Goal: Check status: Check status

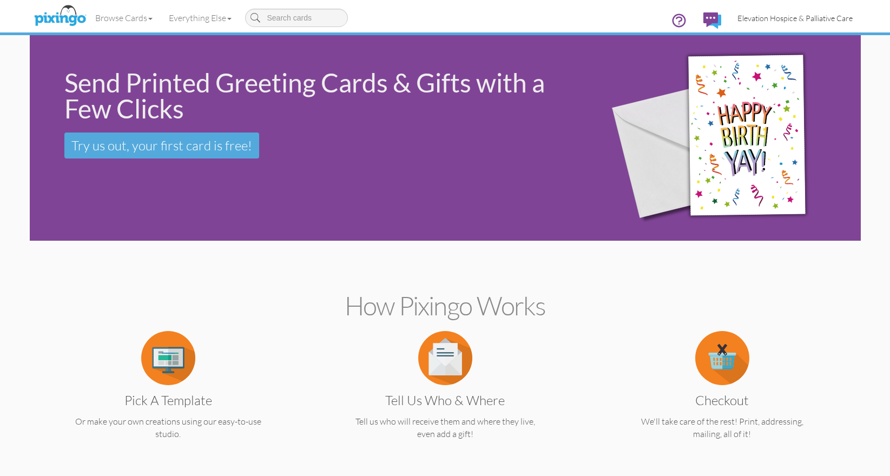
click at [758, 17] on span "Elevation Hospice & Palliative Care" at bounding box center [795, 18] width 115 height 9
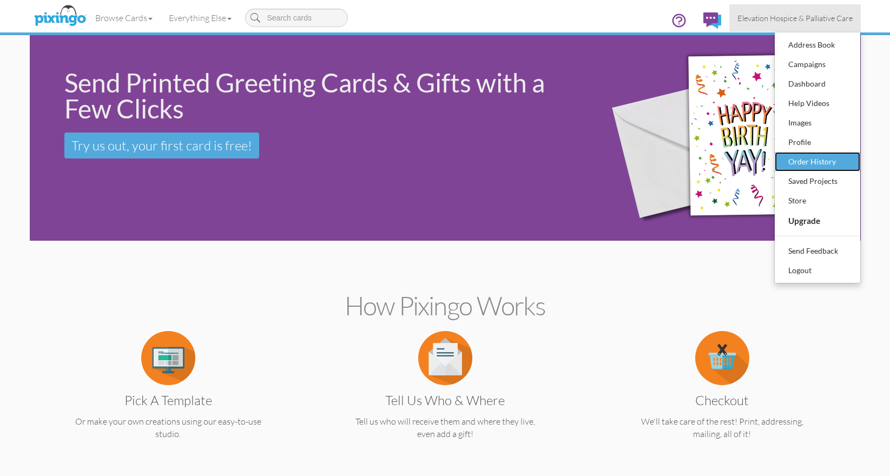
click at [801, 166] on div "Order History" at bounding box center [818, 162] width 64 height 16
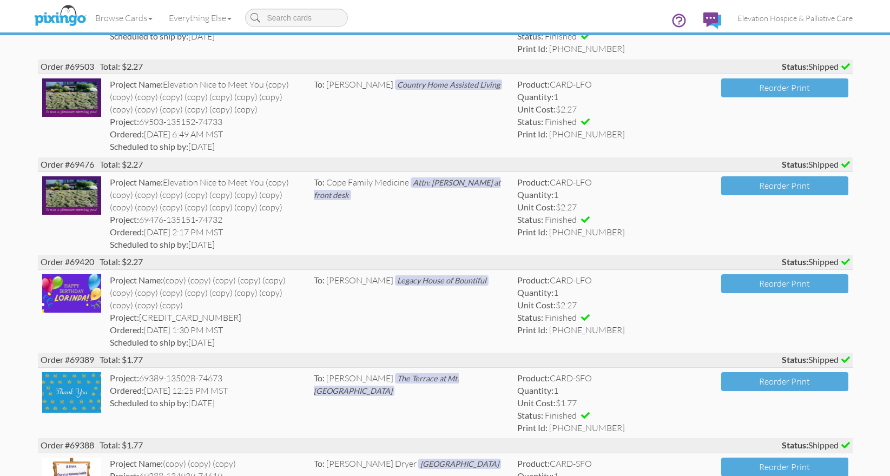
scroll to position [243, 0]
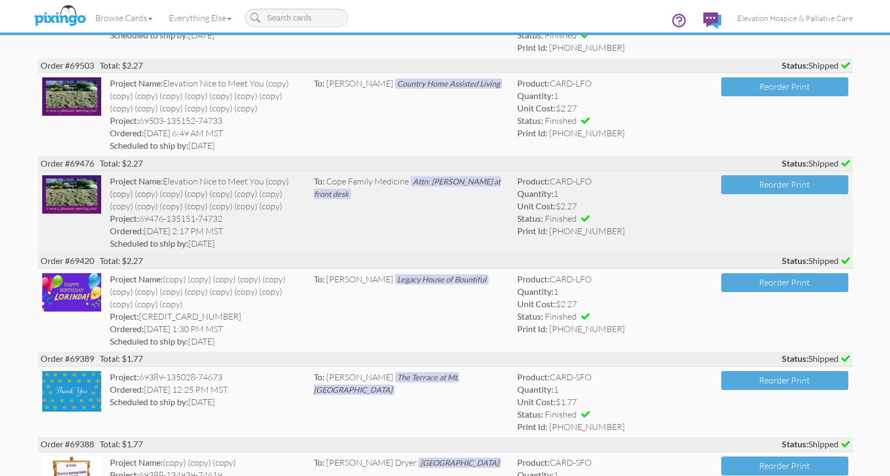
click at [83, 191] on img at bounding box center [72, 194] width 60 height 38
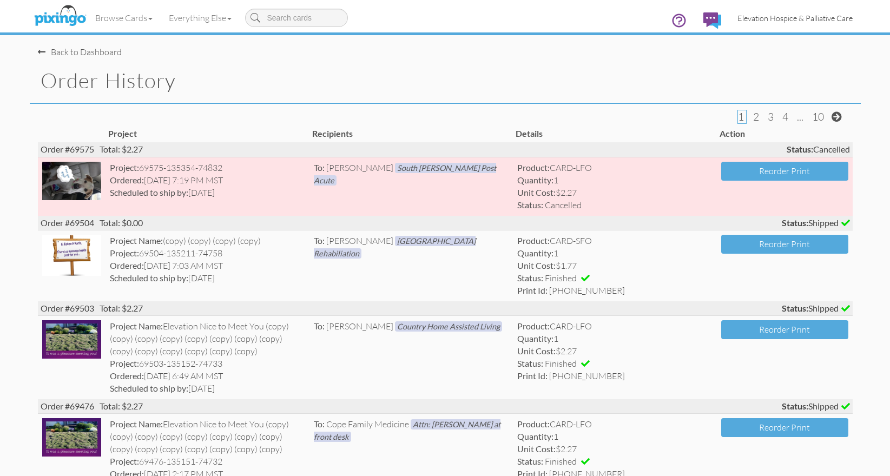
click at [759, 19] on span "Elevation Hospice & Palliative Care" at bounding box center [795, 18] width 115 height 9
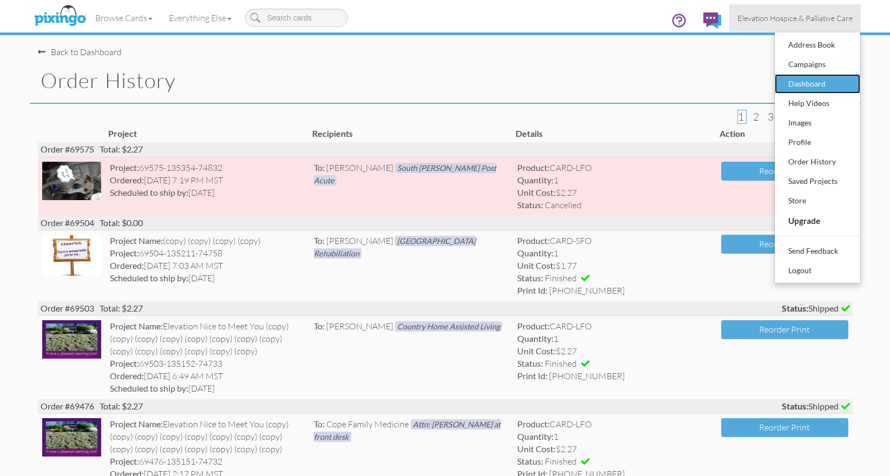
click at [801, 81] on div "Dashboard" at bounding box center [818, 84] width 64 height 16
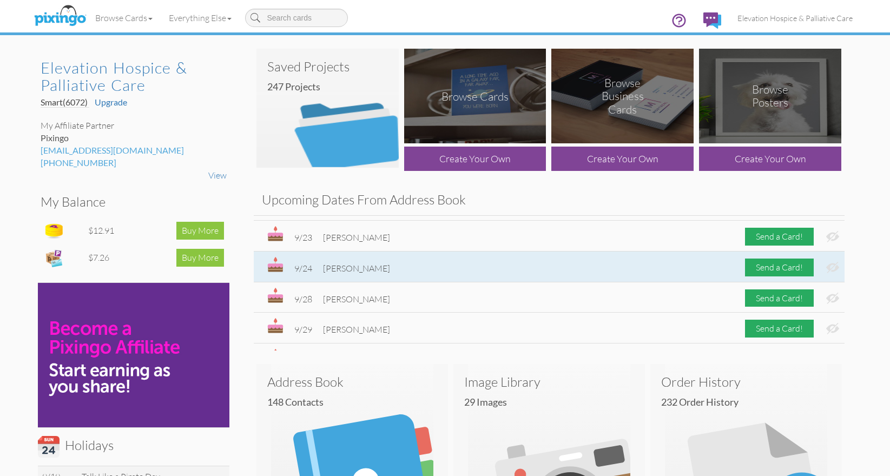
scroll to position [112, 0]
